Goal: Task Accomplishment & Management: Manage account settings

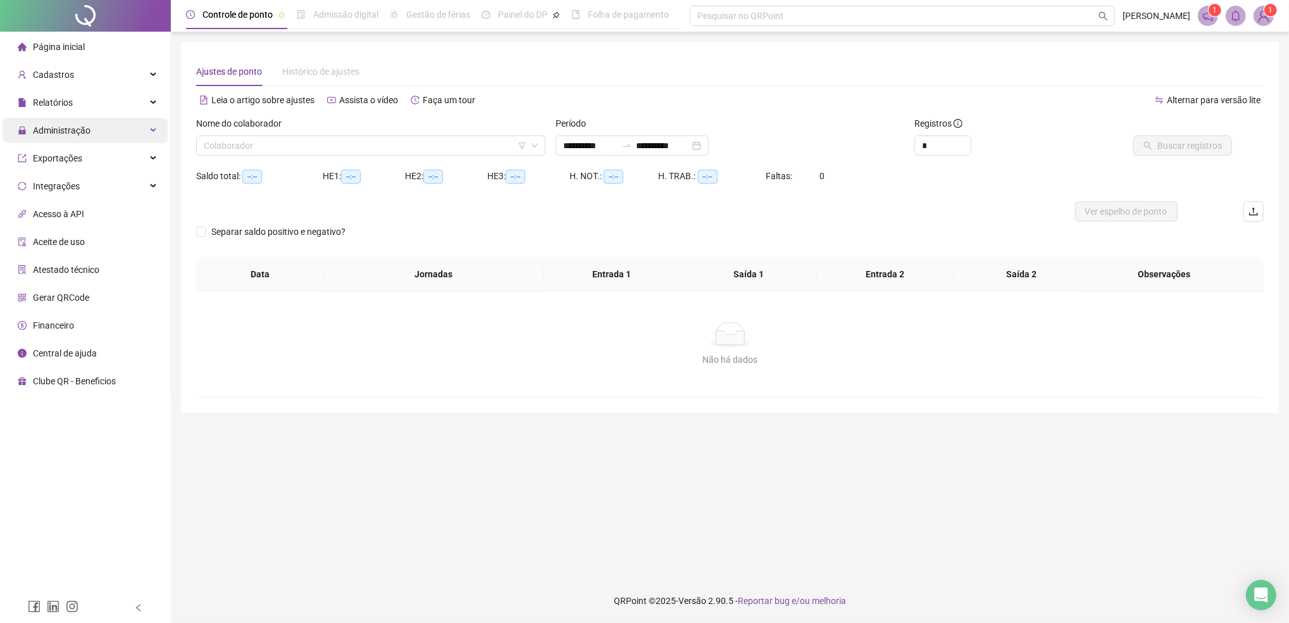
click at [96, 128] on div "Administração" at bounding box center [85, 130] width 165 height 25
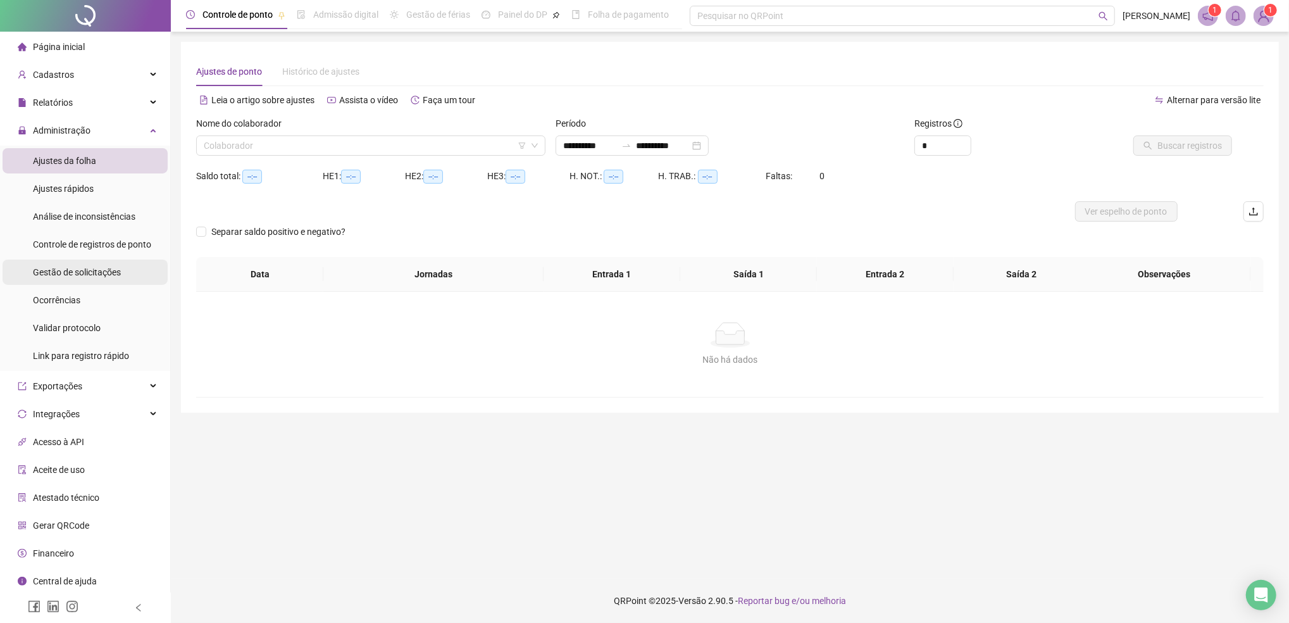
click at [85, 270] on span "Gestão de solicitações" at bounding box center [77, 272] width 88 height 10
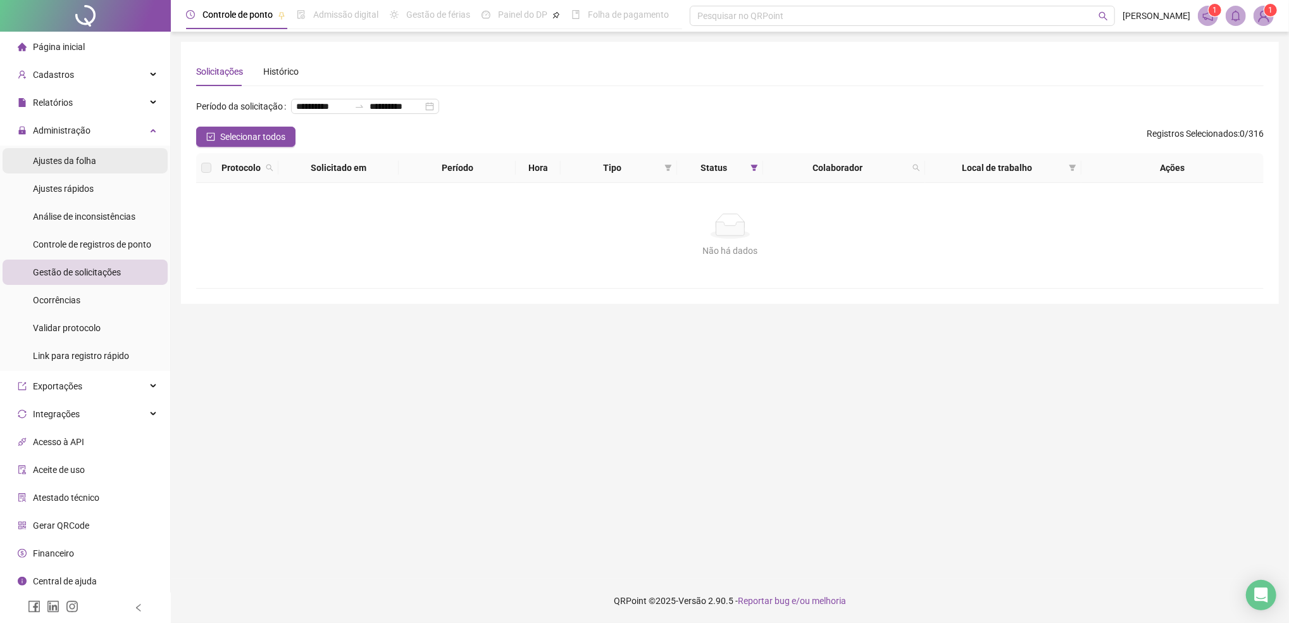
click at [72, 153] on div "Ajustes da folha" at bounding box center [64, 160] width 63 height 25
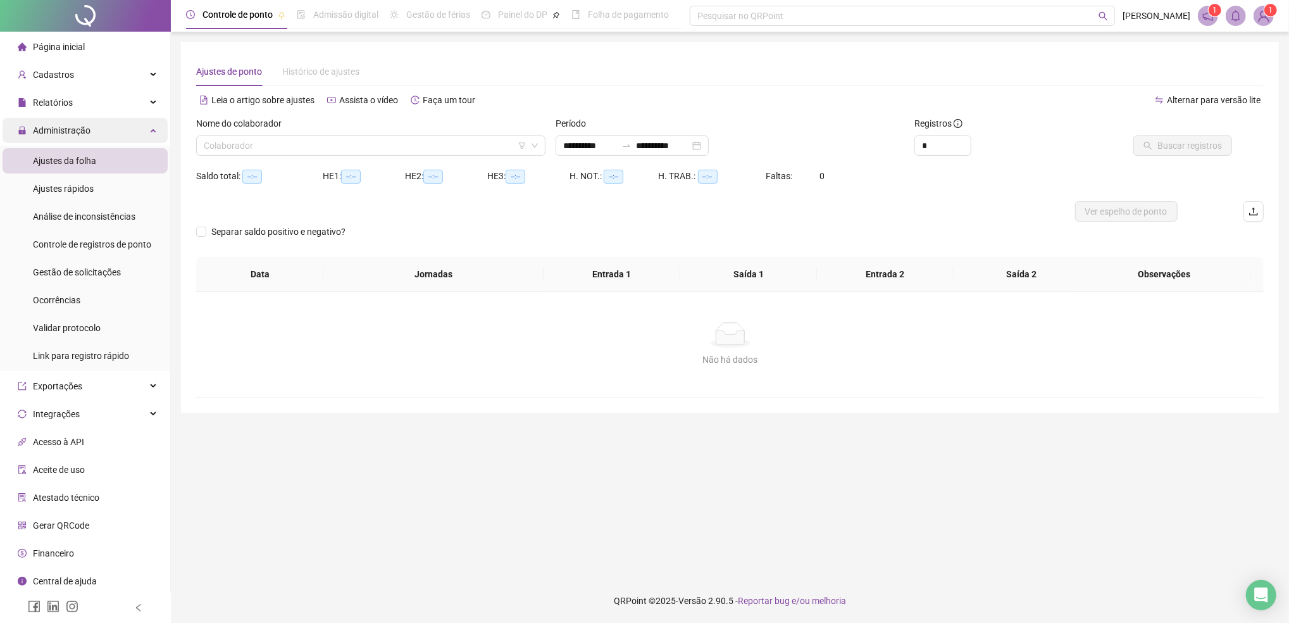
type input "**********"
click at [66, 131] on span "Administração" at bounding box center [62, 130] width 58 height 10
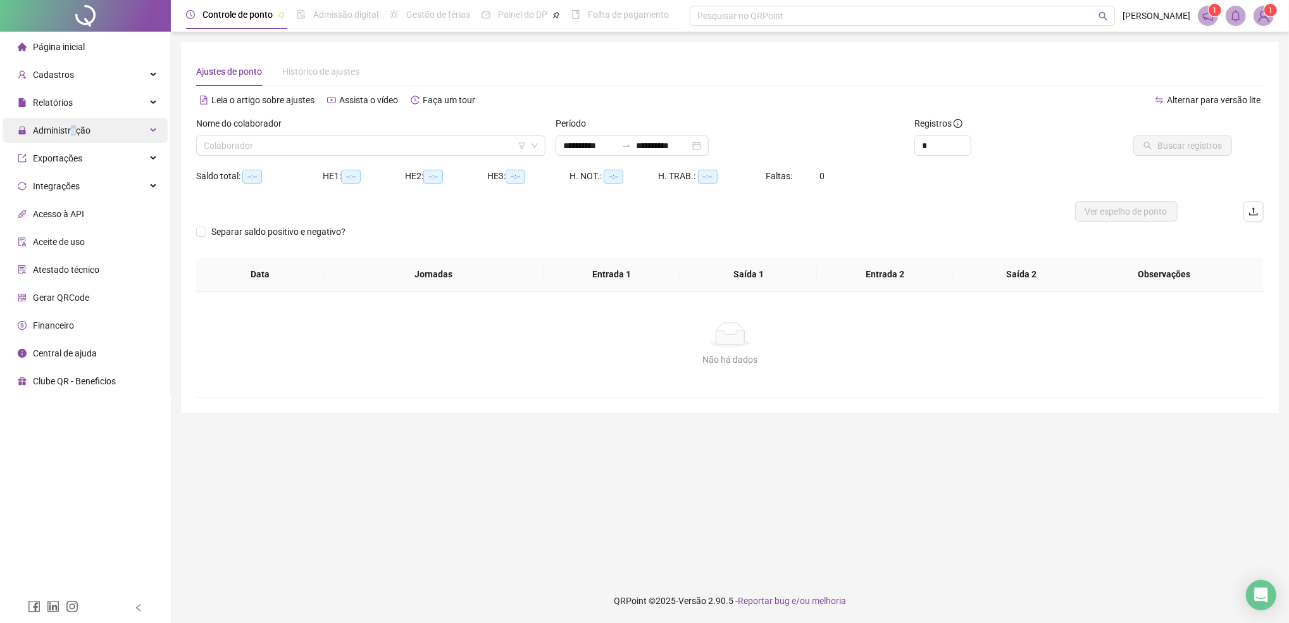
click at [72, 133] on span "Administração" at bounding box center [62, 130] width 58 height 10
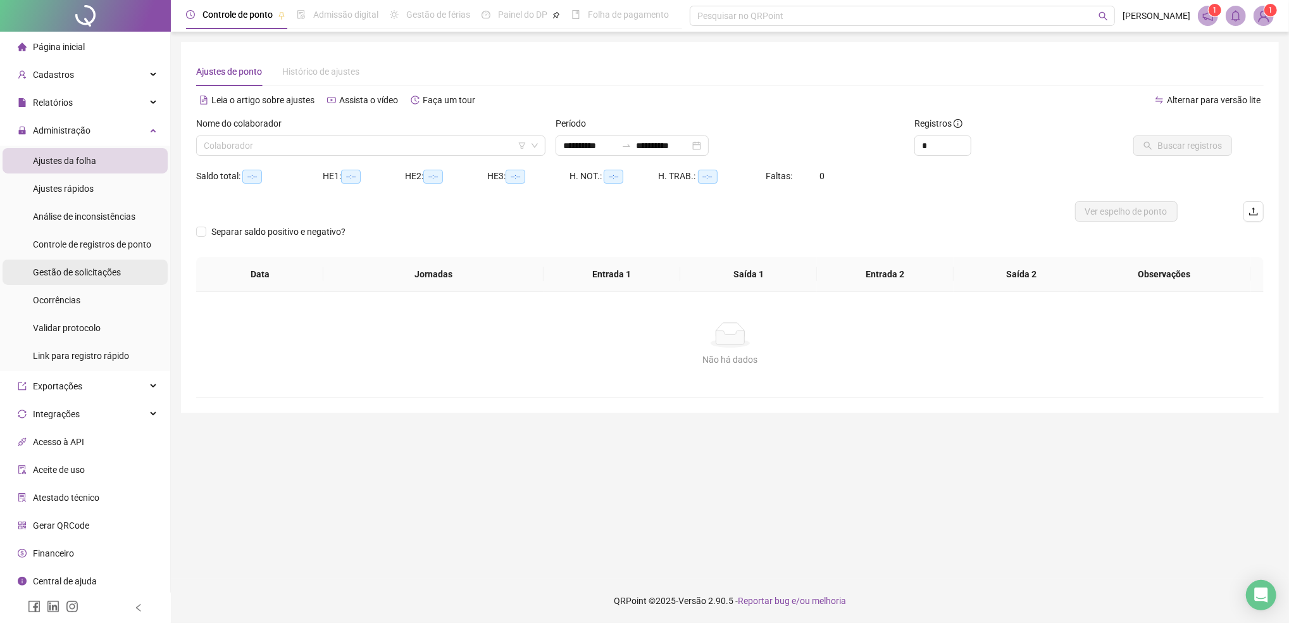
click at [75, 277] on span "Gestão de solicitações" at bounding box center [77, 272] width 88 height 10
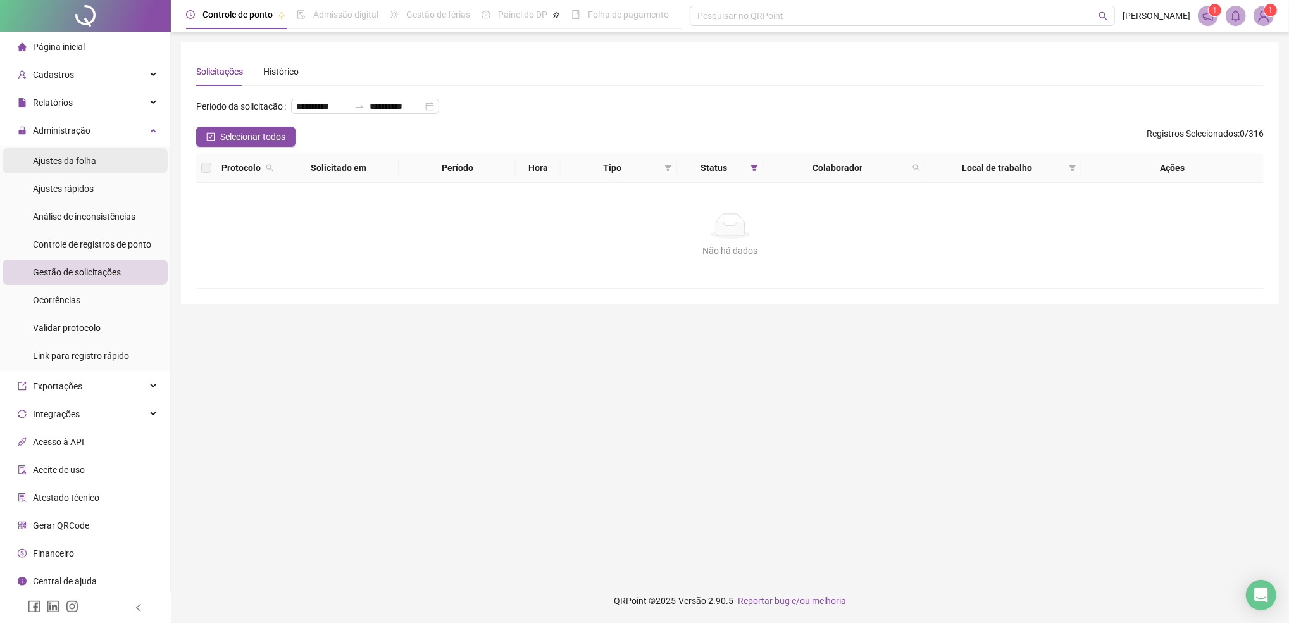
click at [67, 161] on span "Ajustes da folha" at bounding box center [64, 161] width 63 height 10
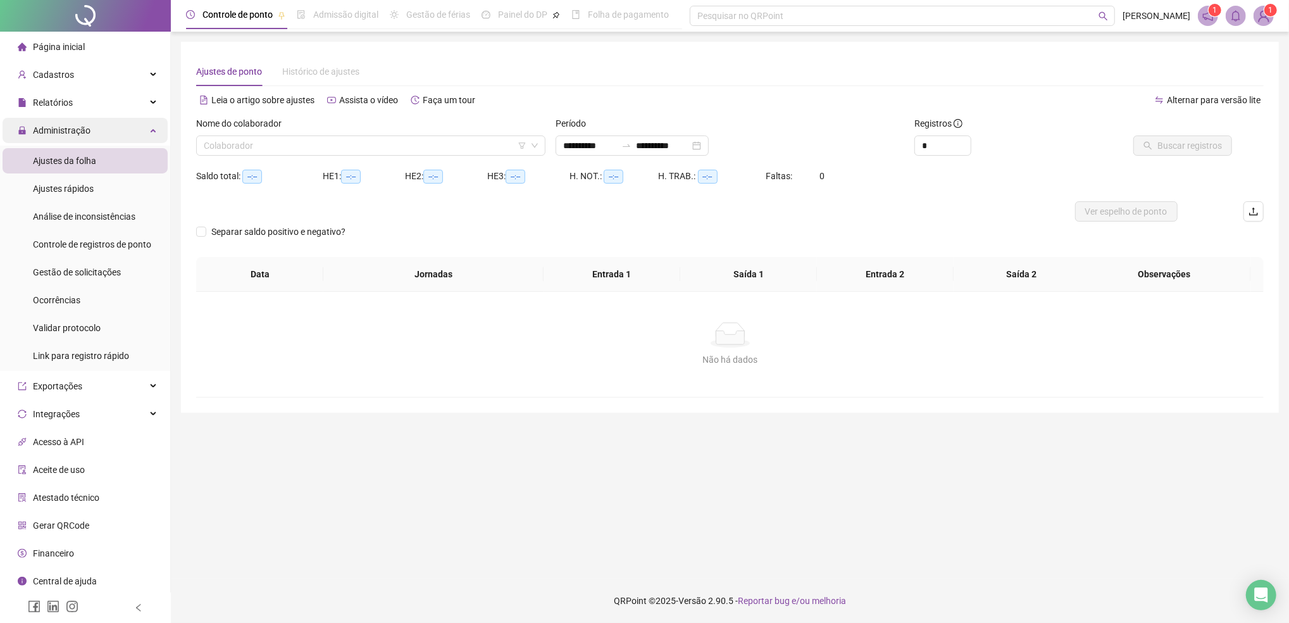
type input "**********"
click at [70, 132] on span "Administração" at bounding box center [62, 130] width 58 height 10
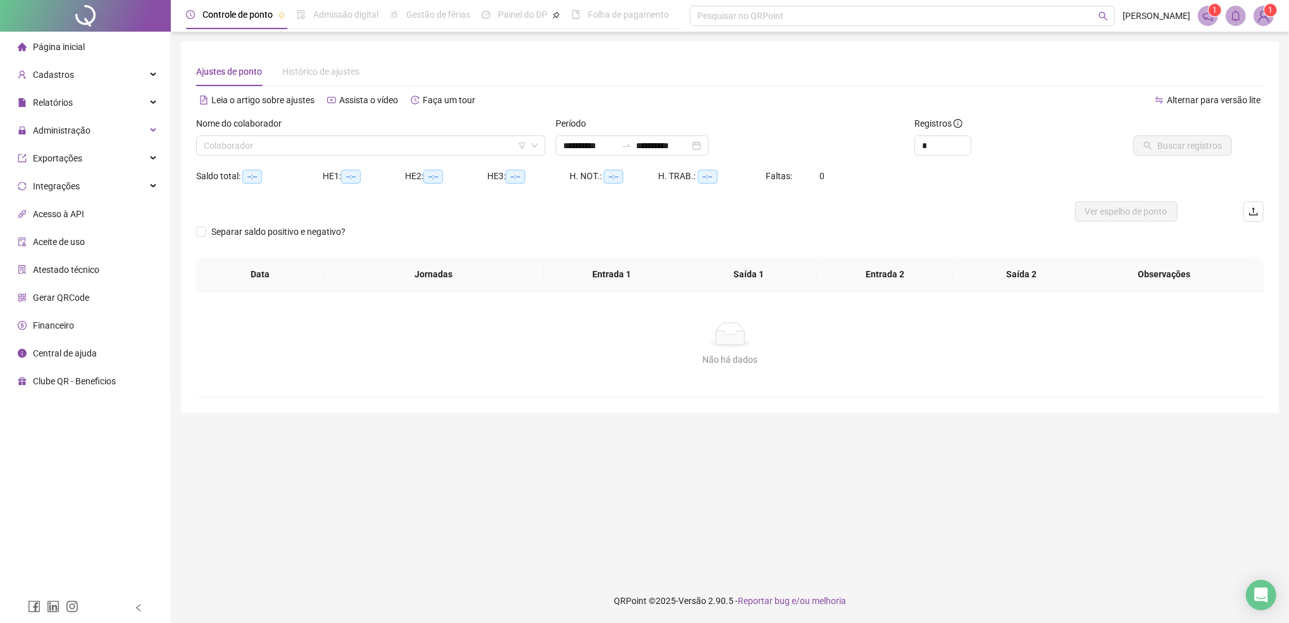
click at [243, 372] on div "Não há dados Não há dados" at bounding box center [730, 344] width 1068 height 105
click at [89, 133] on div "Administração" at bounding box center [85, 130] width 165 height 25
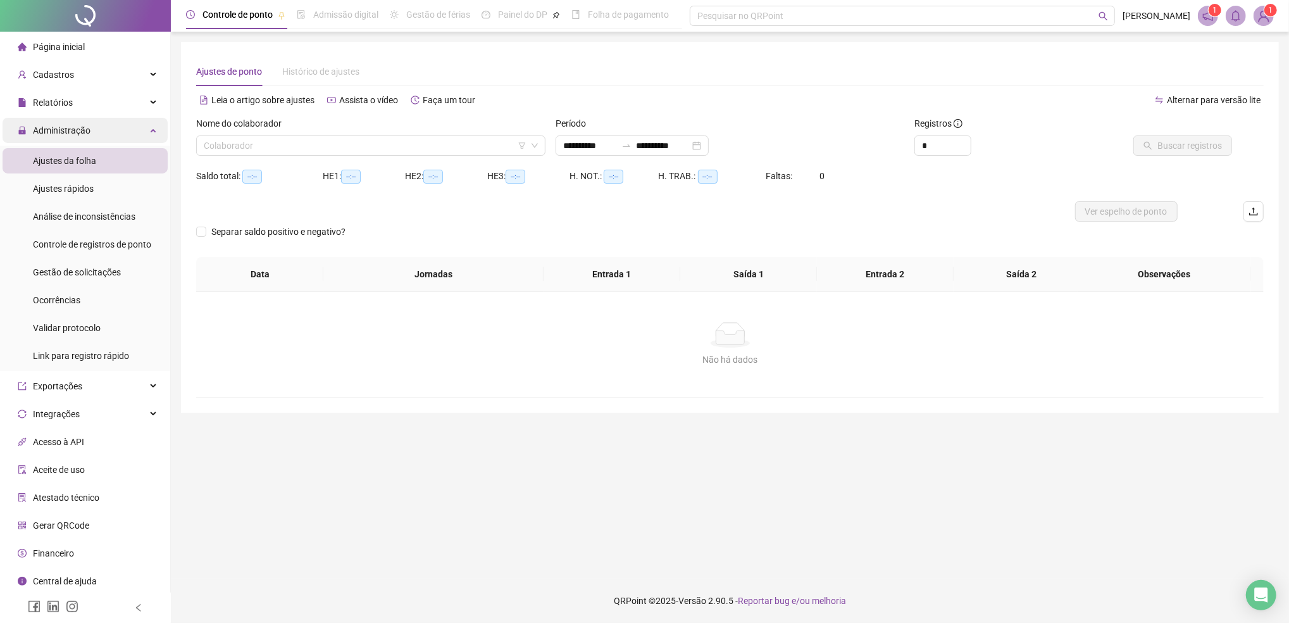
click at [67, 133] on span "Administração" at bounding box center [62, 130] width 58 height 10
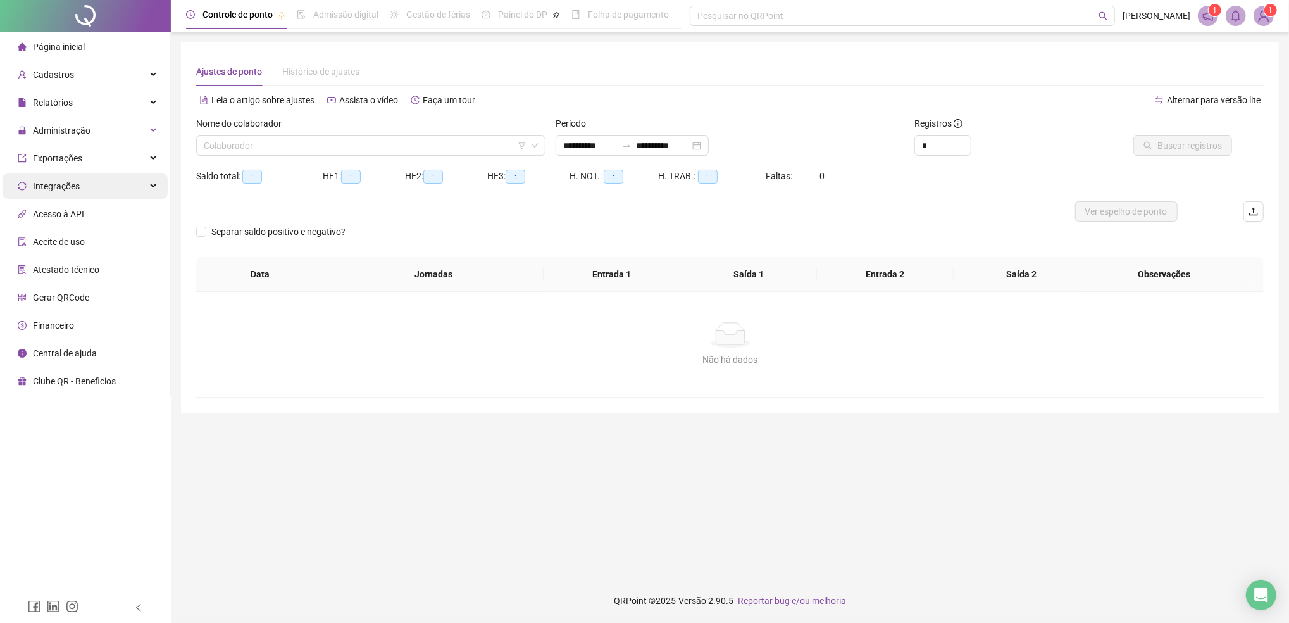
click at [110, 190] on div "Integrações" at bounding box center [85, 185] width 165 height 25
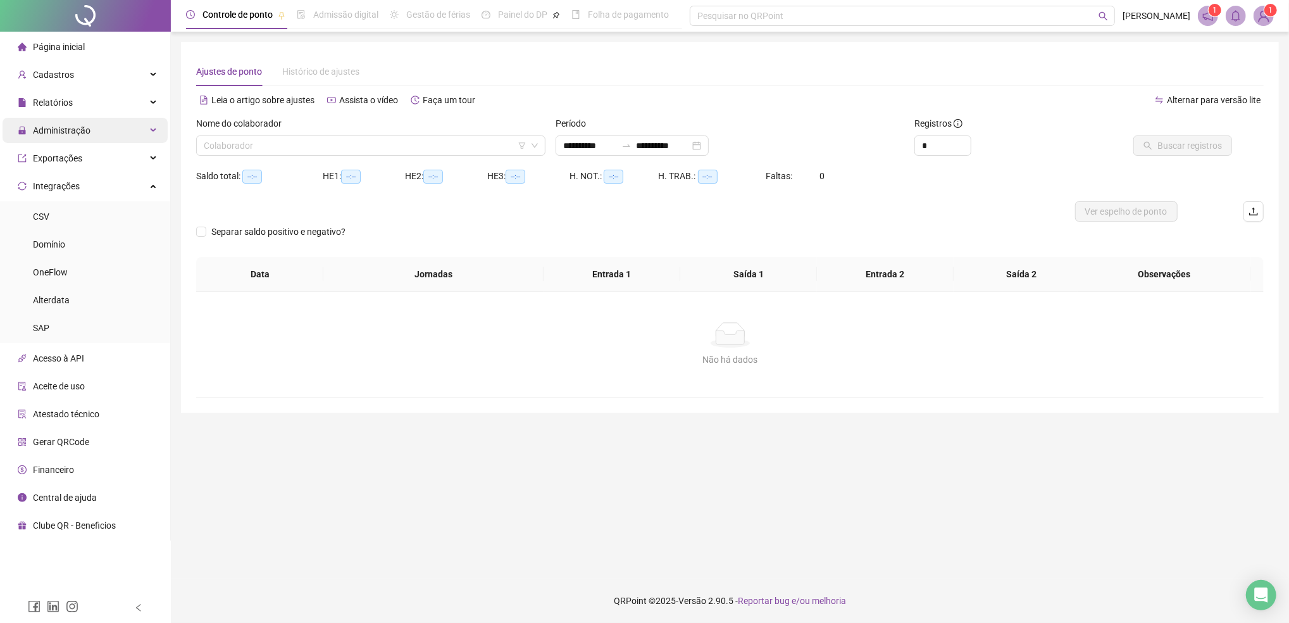
click at [55, 128] on span "Administração" at bounding box center [62, 130] width 58 height 10
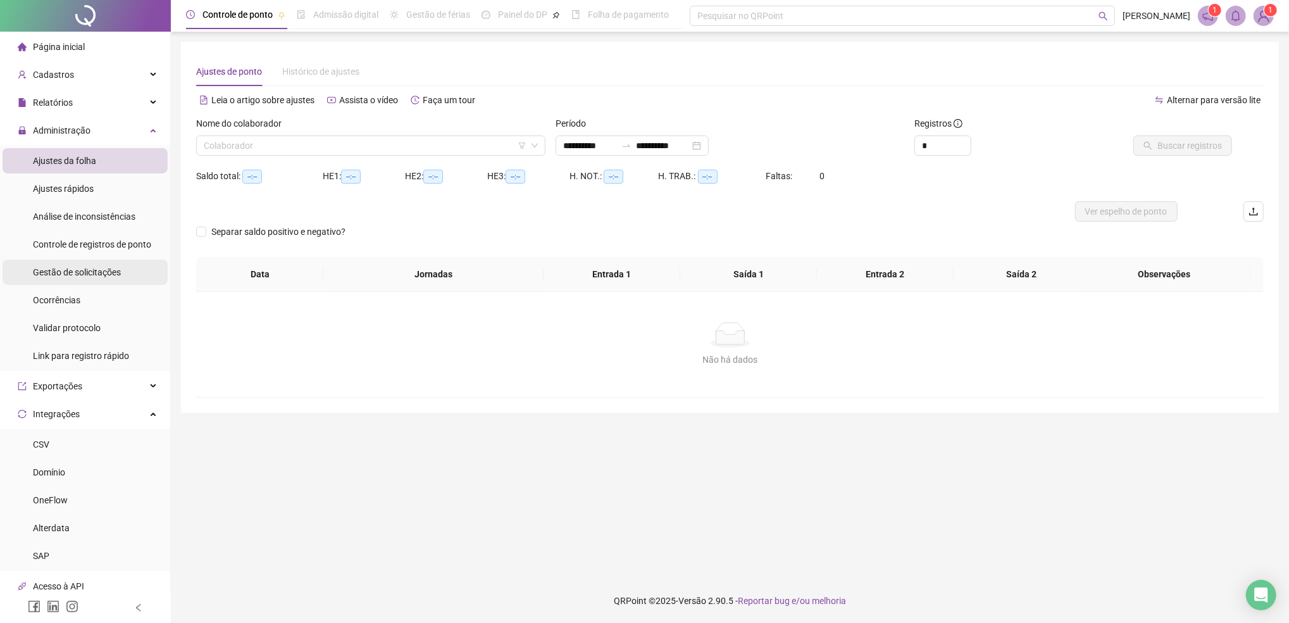
click at [54, 273] on span "Gestão de solicitações" at bounding box center [77, 272] width 88 height 10
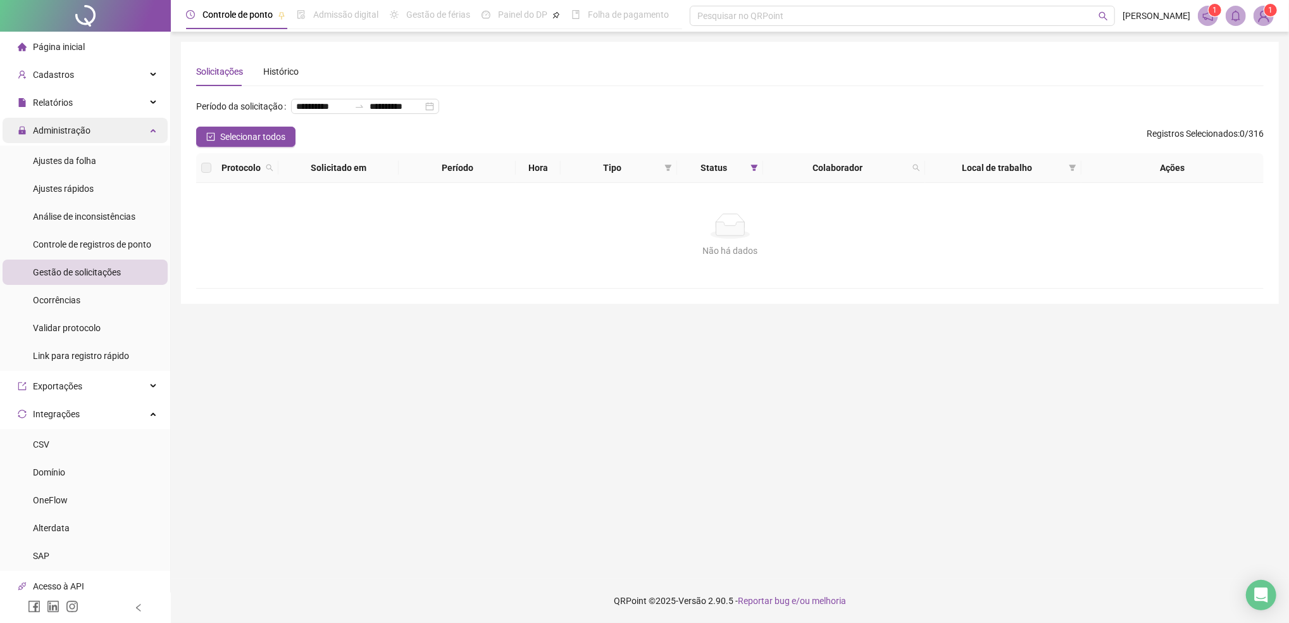
click at [56, 125] on span "Administração" at bounding box center [62, 130] width 58 height 10
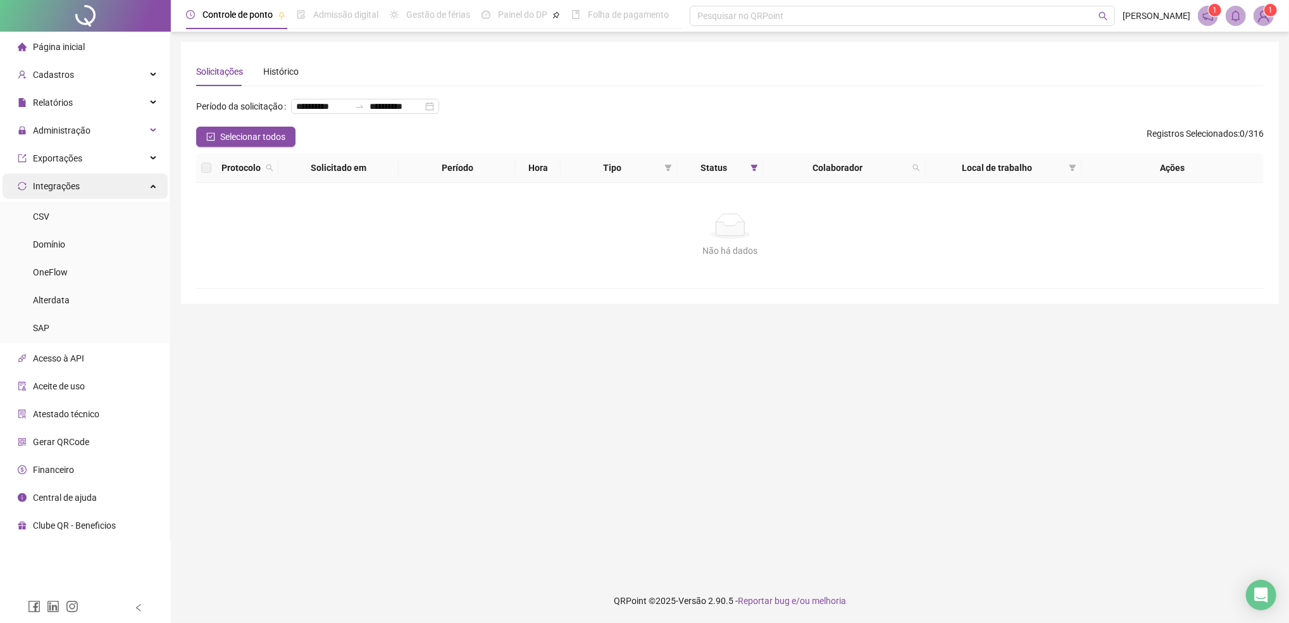
click at [49, 184] on span "Integrações" at bounding box center [56, 186] width 47 height 10
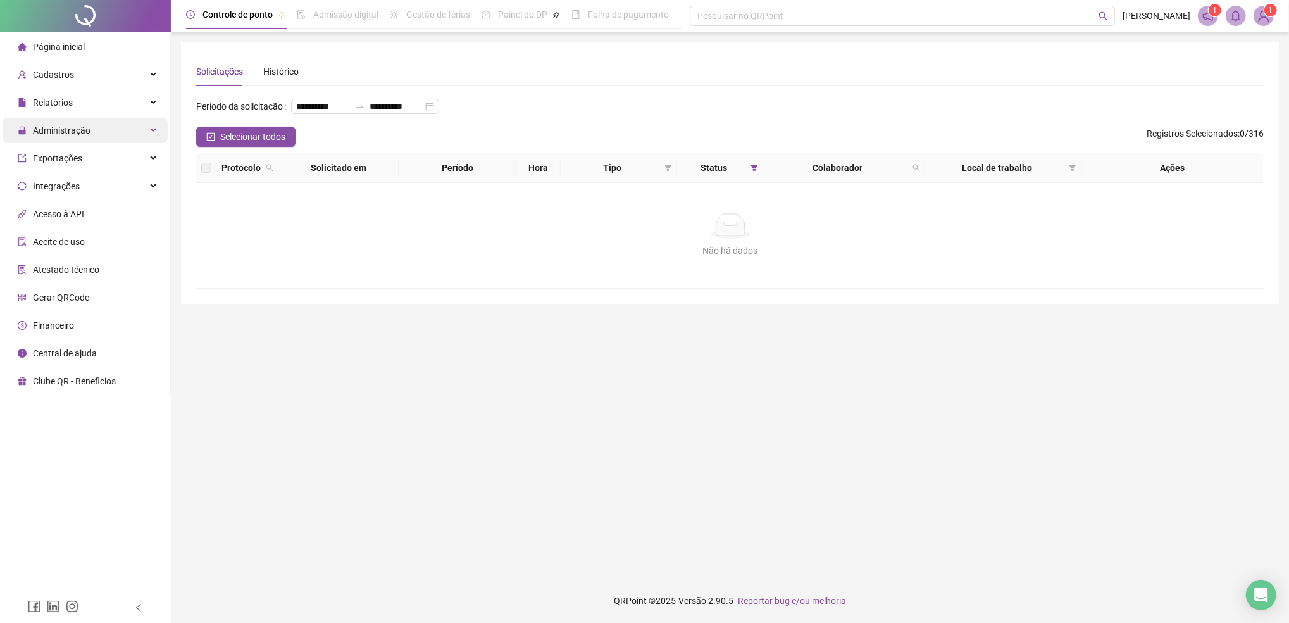
click at [79, 137] on span "Administração" at bounding box center [54, 130] width 73 height 25
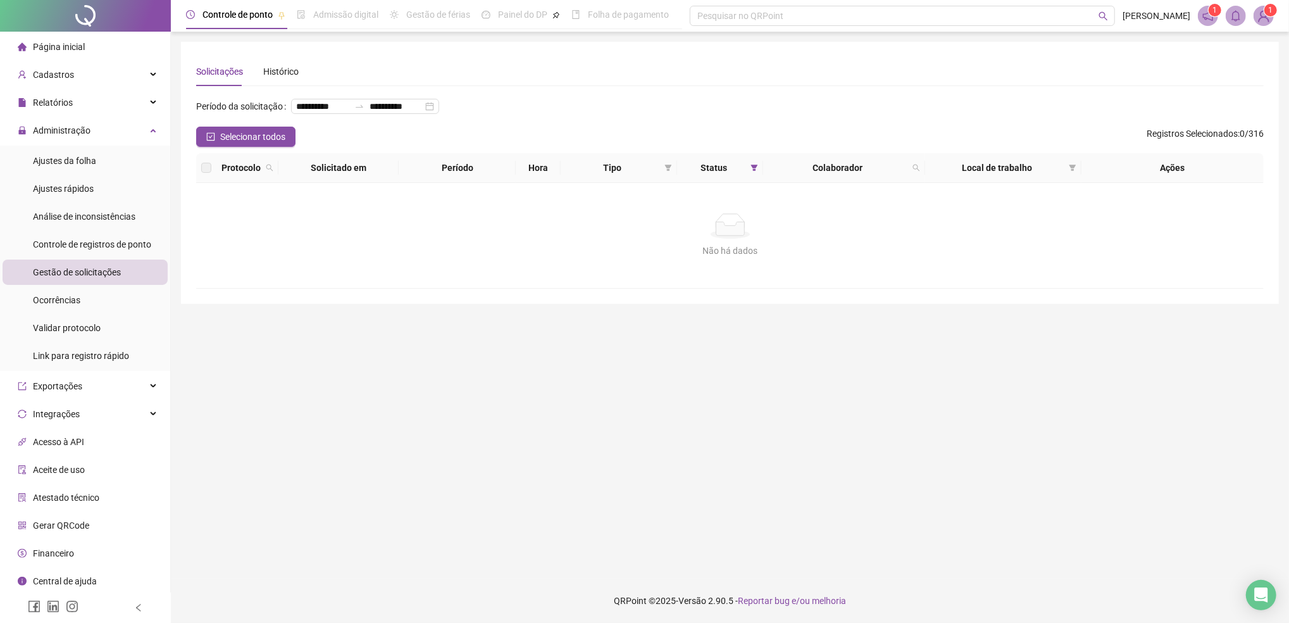
click at [76, 275] on span "Gestão de solicitações" at bounding box center [77, 272] width 88 height 10
click at [63, 163] on span "Ajustes da folha" at bounding box center [64, 161] width 63 height 10
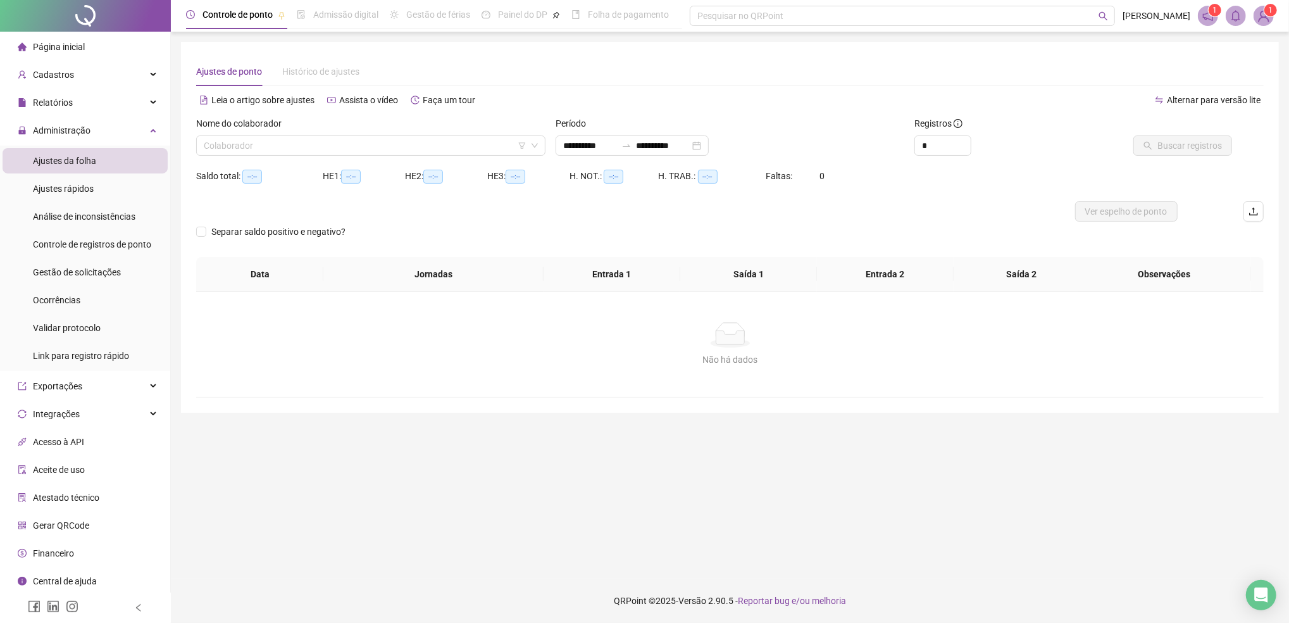
type input "**********"
click at [58, 128] on span "Administração" at bounding box center [62, 130] width 58 height 10
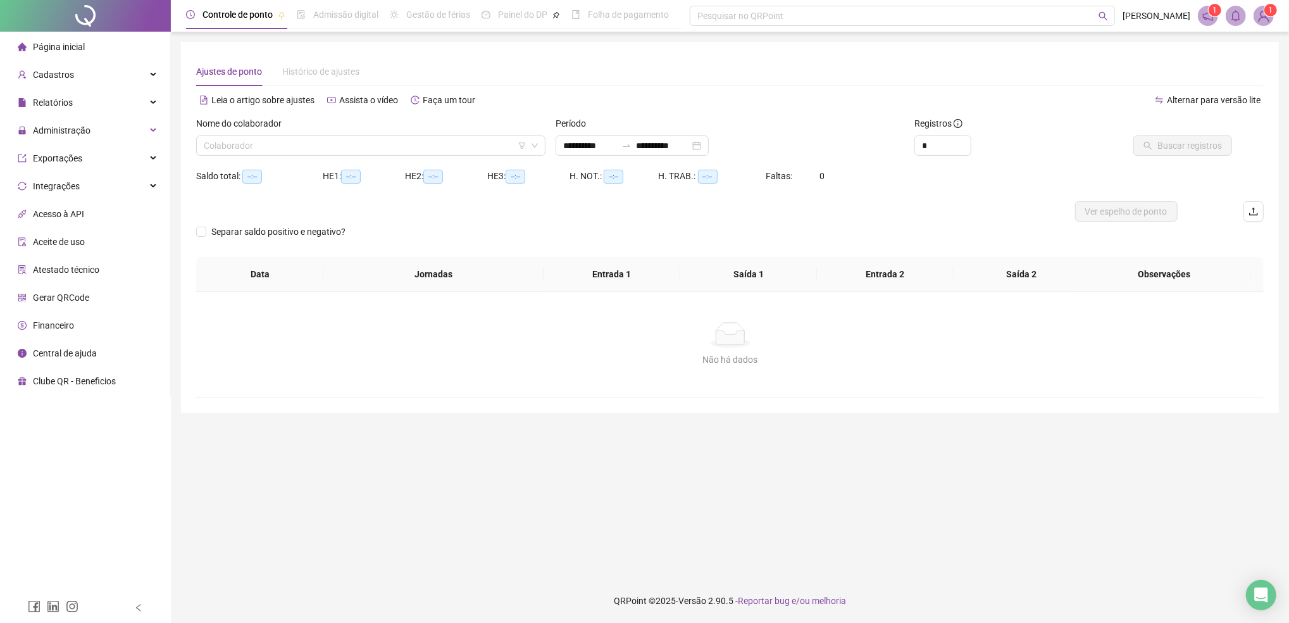
click at [444, 380] on div "Não há dados Não há dados" at bounding box center [730, 344] width 1068 height 105
